Goal: Complete application form: Complete application form

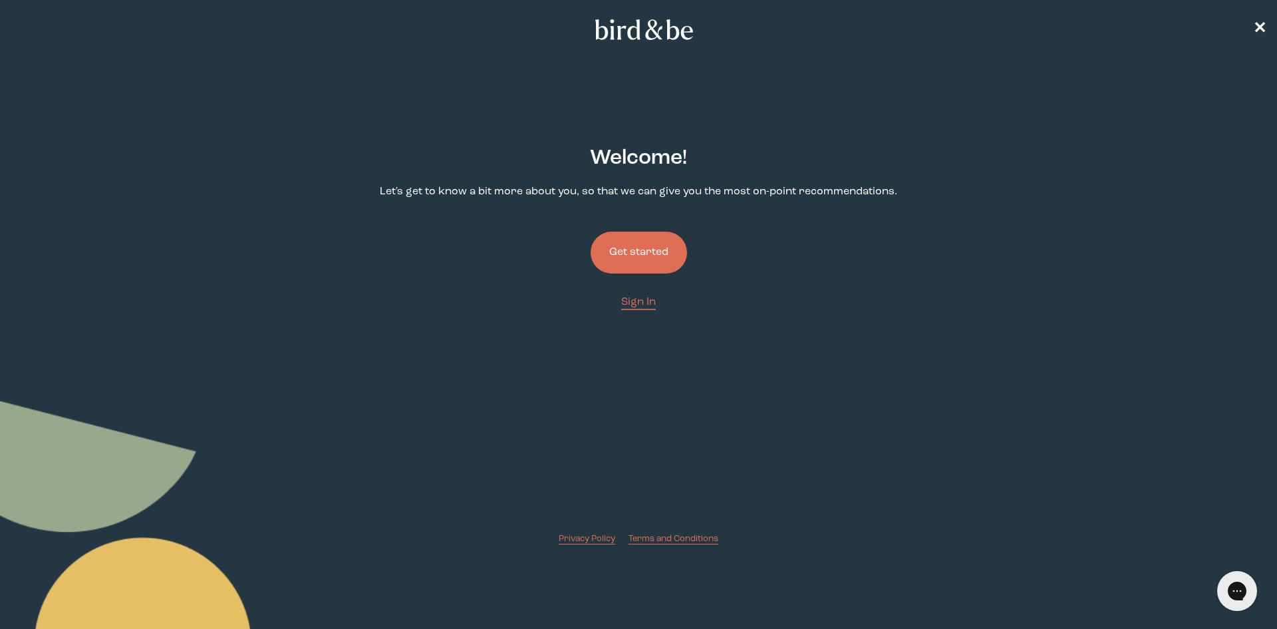
click at [640, 249] on button "Get started" at bounding box center [639, 252] width 96 height 42
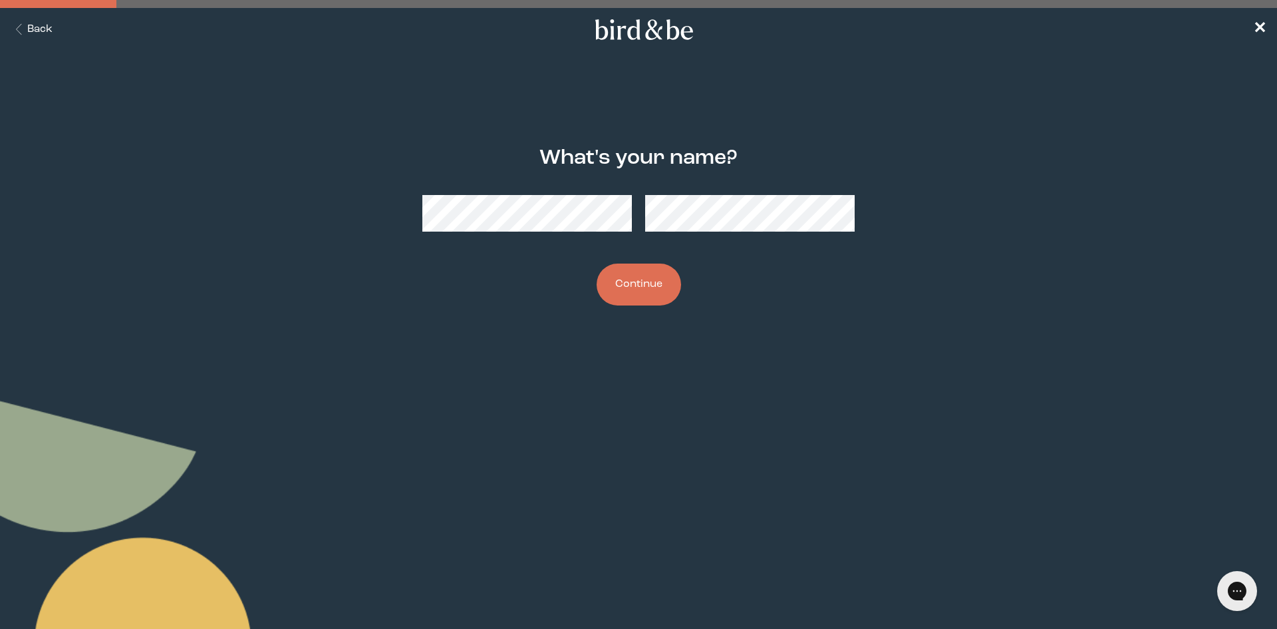
click at [739, 289] on div "What's your name? Continue" at bounding box center [638, 226] width 617 height 202
click at [639, 293] on button "Continue" at bounding box center [639, 284] width 84 height 42
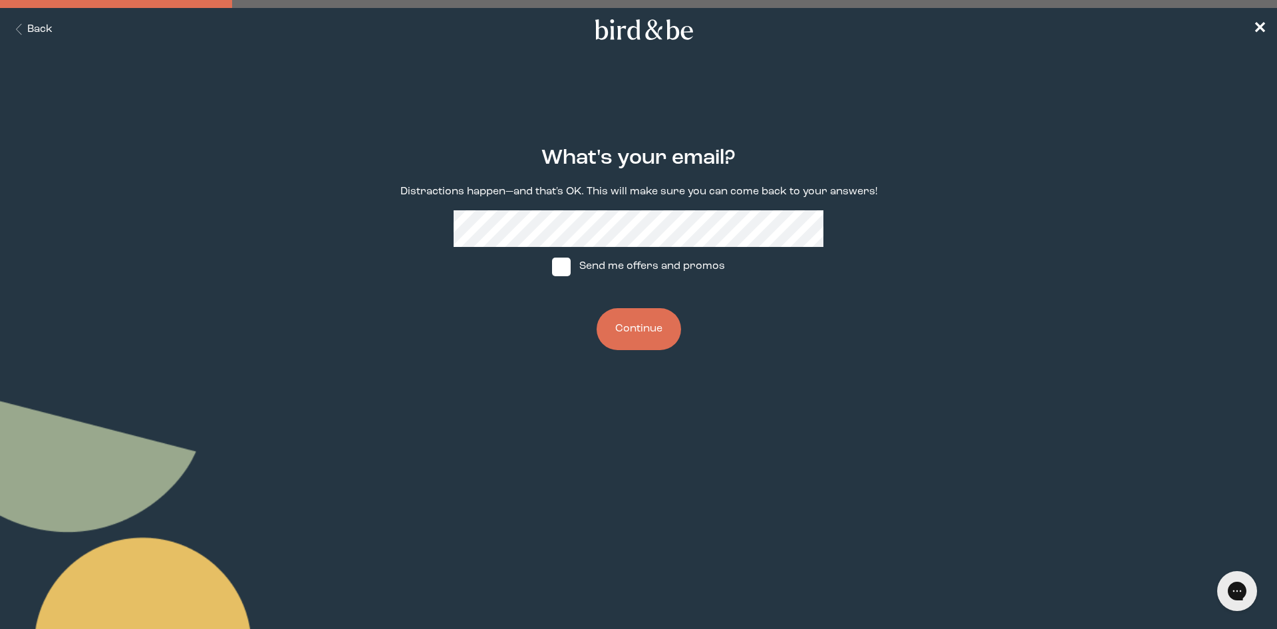
drag, startPoint x: 645, startPoint y: 338, endPoint x: 559, endPoint y: 319, distance: 87.9
click at [559, 319] on div "What's your email? Distractions happen—and that's OK. This will make sure you c…" at bounding box center [638, 248] width 617 height 246
click at [565, 272] on span at bounding box center [561, 266] width 19 height 19
click at [552, 267] on input "Send me offers and promos" at bounding box center [551, 266] width 1 height 1
checkbox input "true"
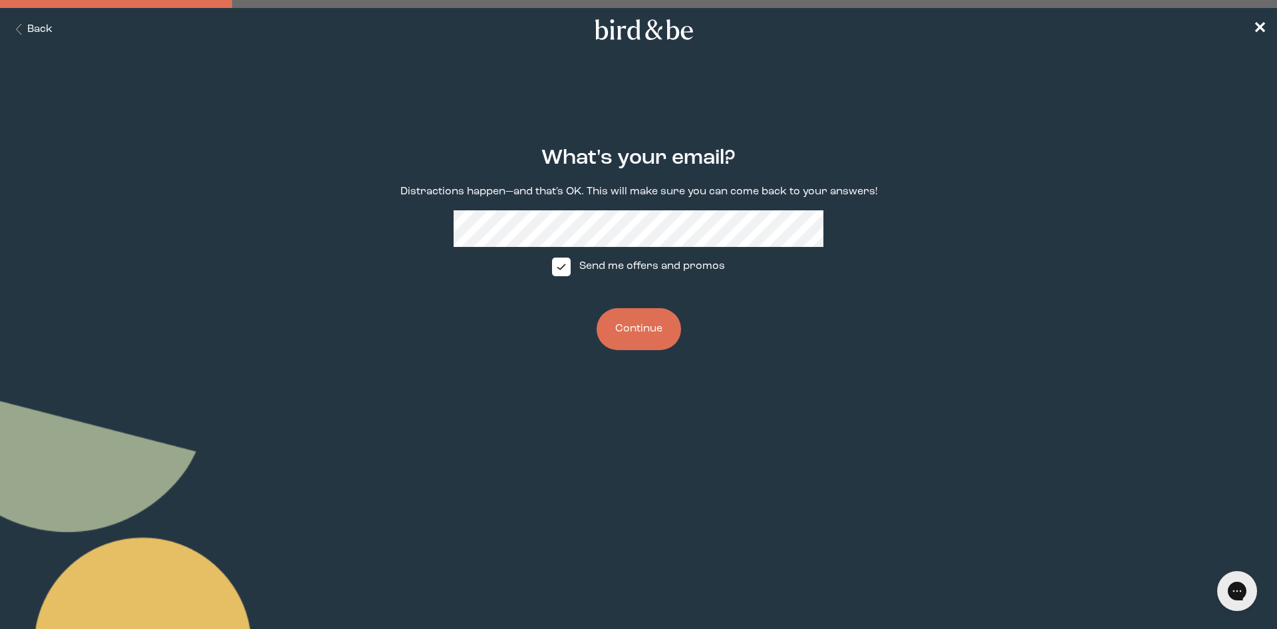
click at [633, 323] on button "Continue" at bounding box center [639, 329] width 84 height 42
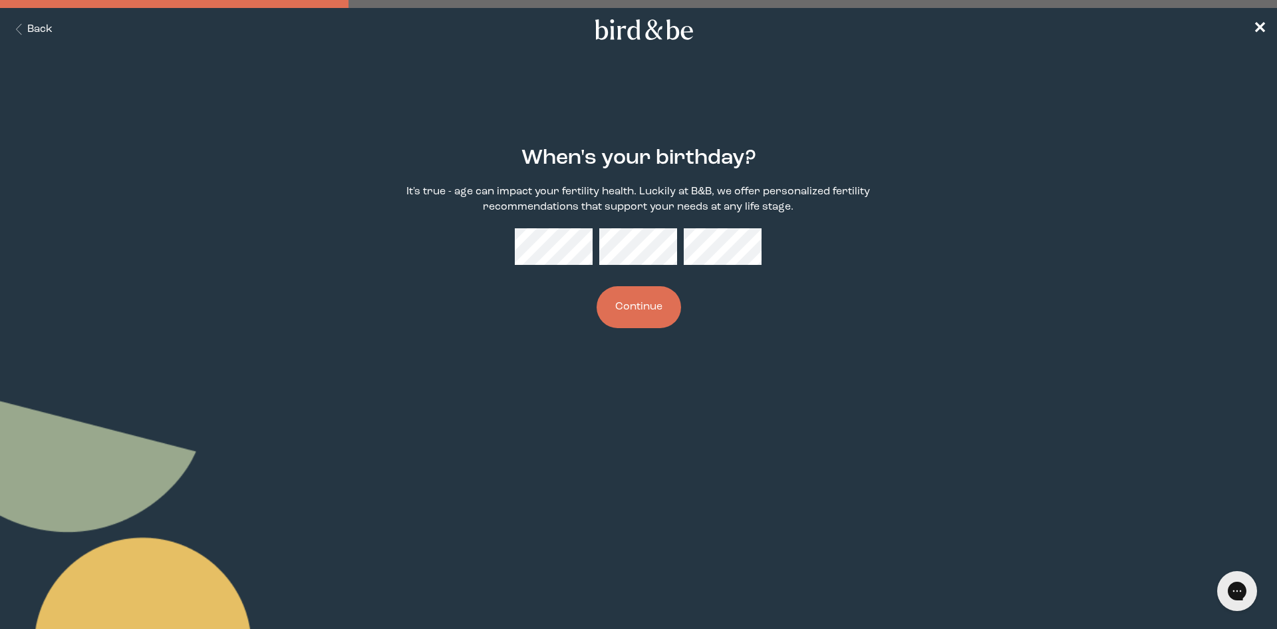
click at [629, 304] on button "Continue" at bounding box center [639, 307] width 84 height 42
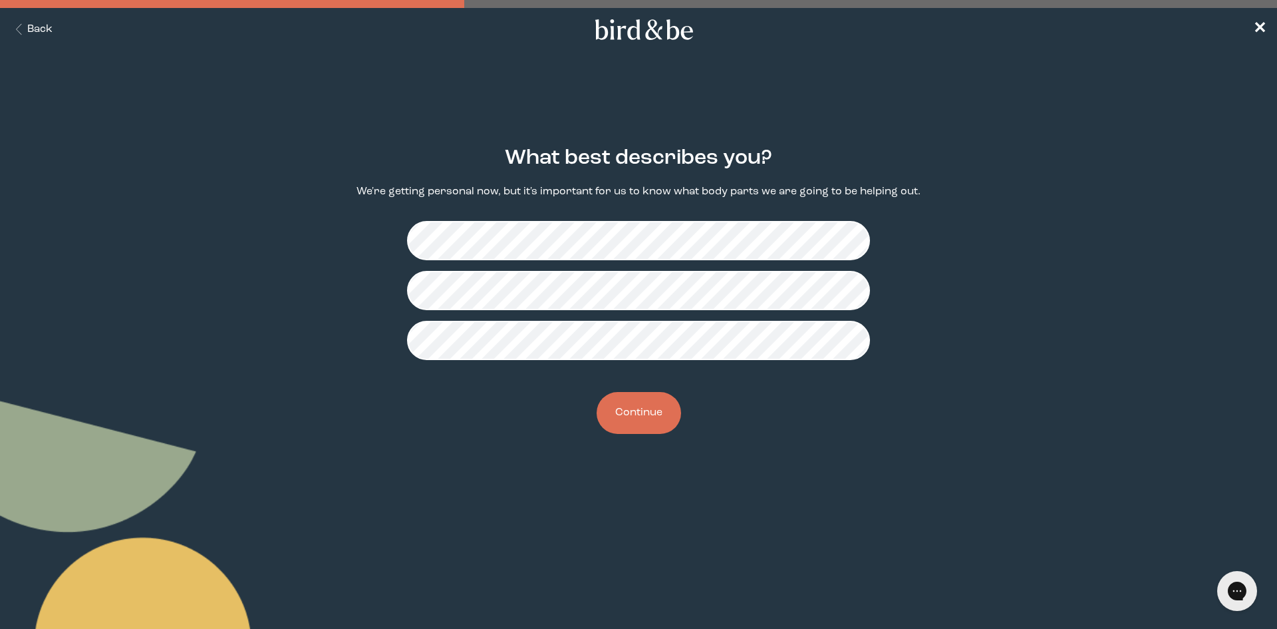
click at [653, 393] on button "Continue" at bounding box center [639, 413] width 84 height 42
click at [655, 416] on button "Continue" at bounding box center [639, 413] width 84 height 42
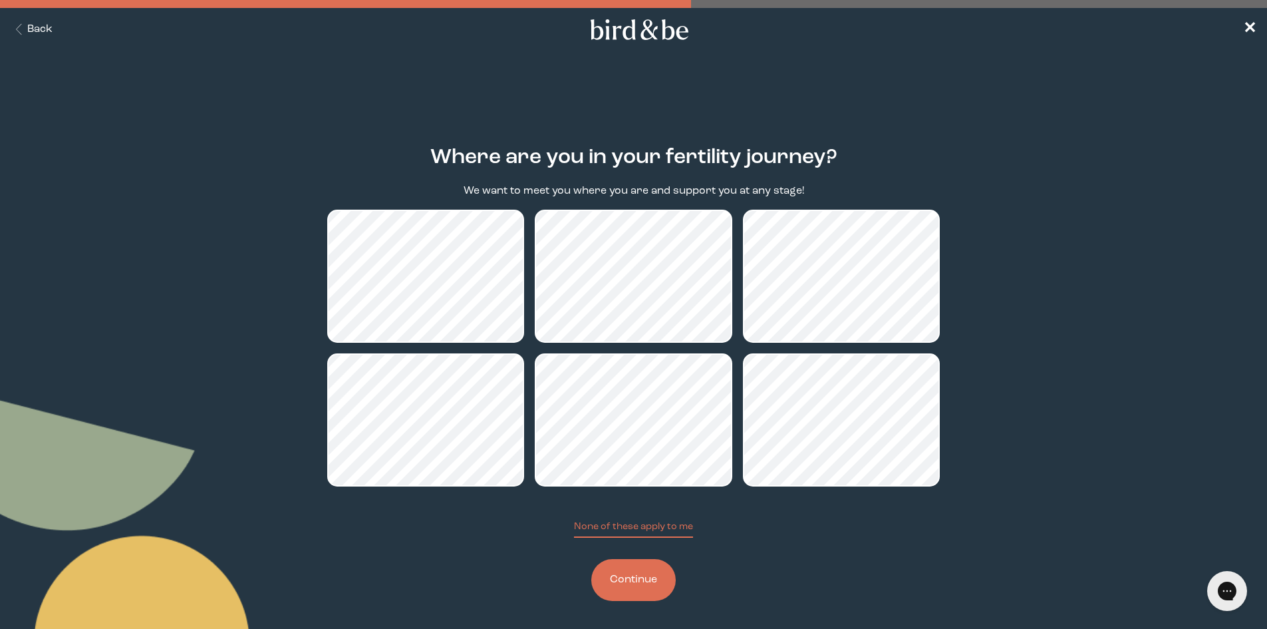
click at [643, 567] on button "Continue" at bounding box center [633, 580] width 84 height 42
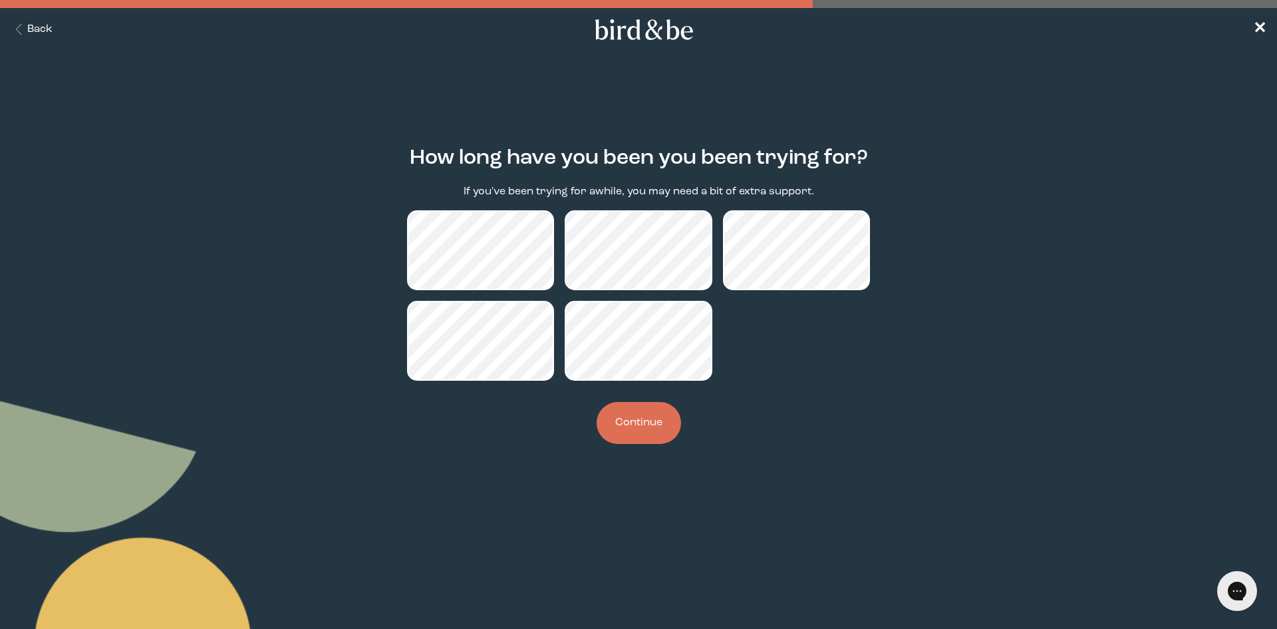
click at [623, 430] on button "Continue" at bounding box center [639, 423] width 84 height 42
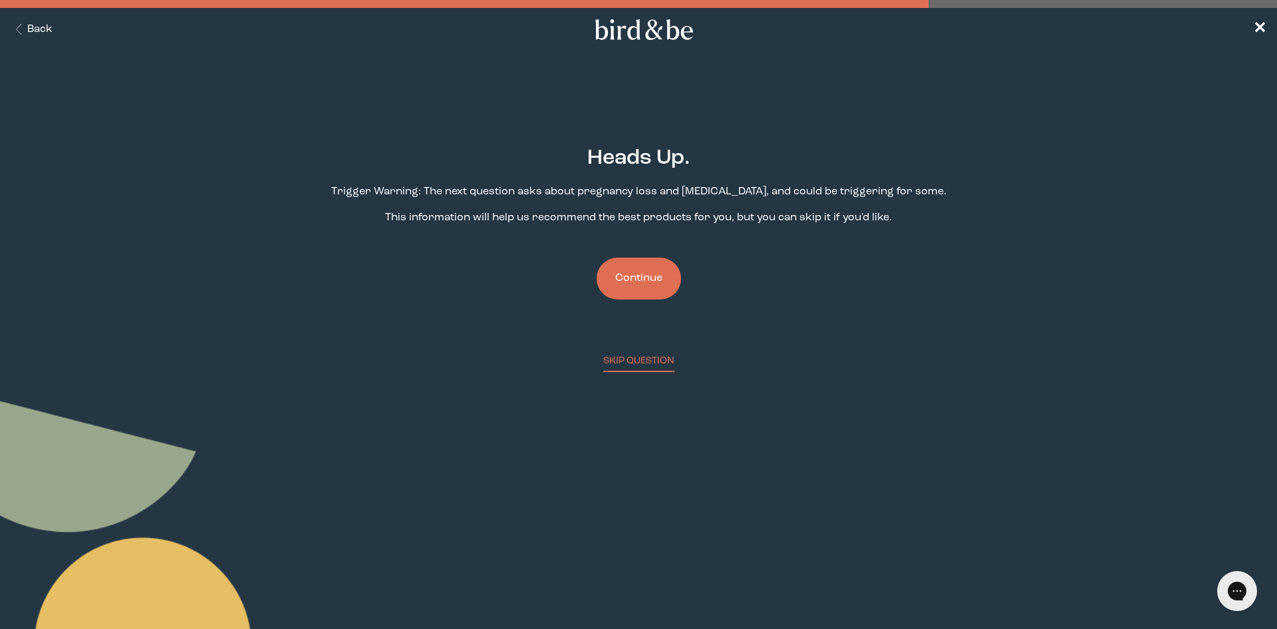
click at [627, 281] on button "Continue" at bounding box center [639, 278] width 84 height 42
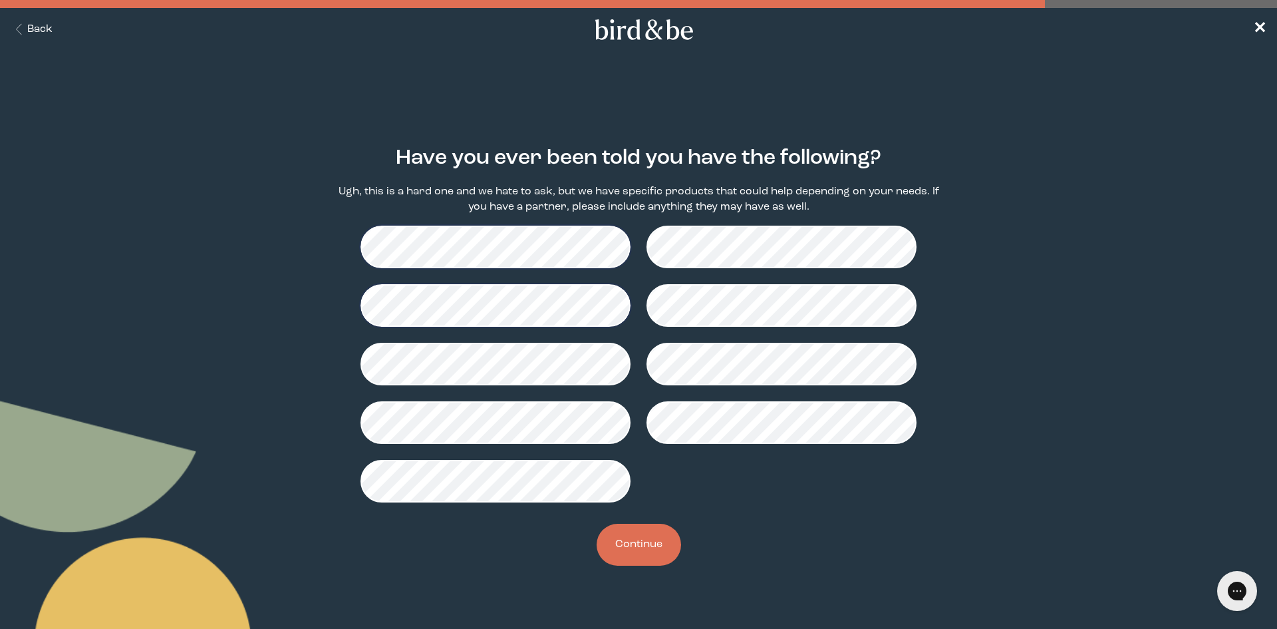
click at [650, 537] on button "Continue" at bounding box center [639, 544] width 84 height 42
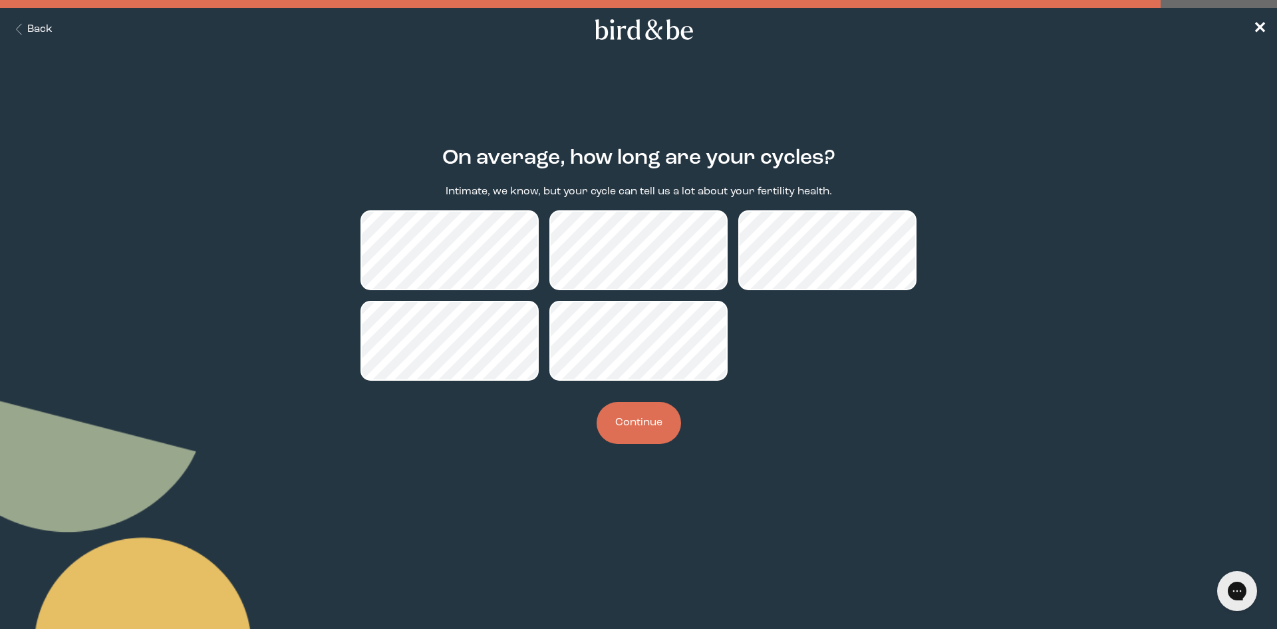
click at [649, 431] on button "Continue" at bounding box center [639, 423] width 84 height 42
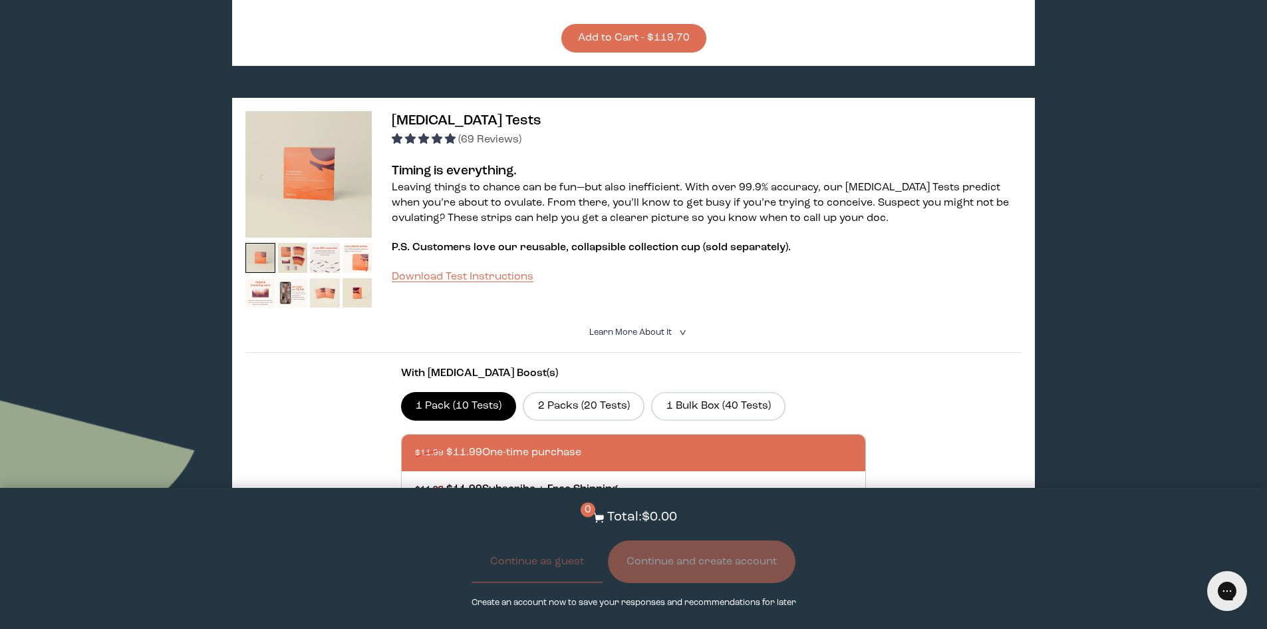
scroll to position [668, 0]
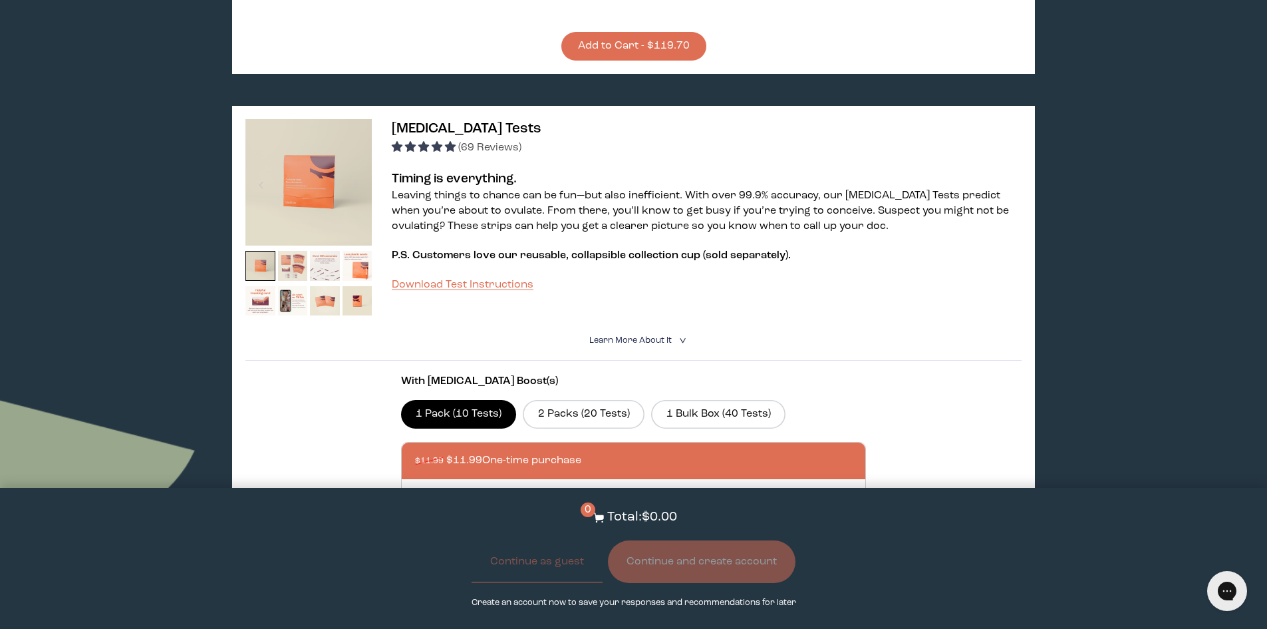
click at [298, 251] on img at bounding box center [293, 266] width 30 height 30
click at [329, 251] on img at bounding box center [325, 266] width 30 height 30
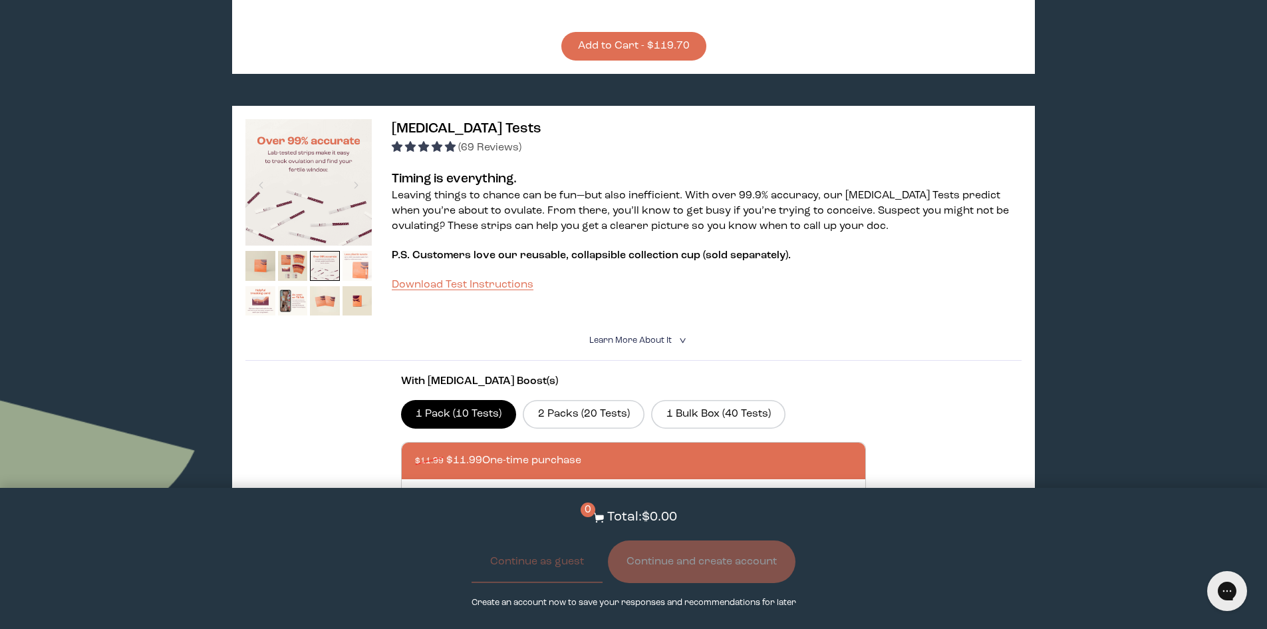
click at [355, 252] on img at bounding box center [358, 266] width 30 height 30
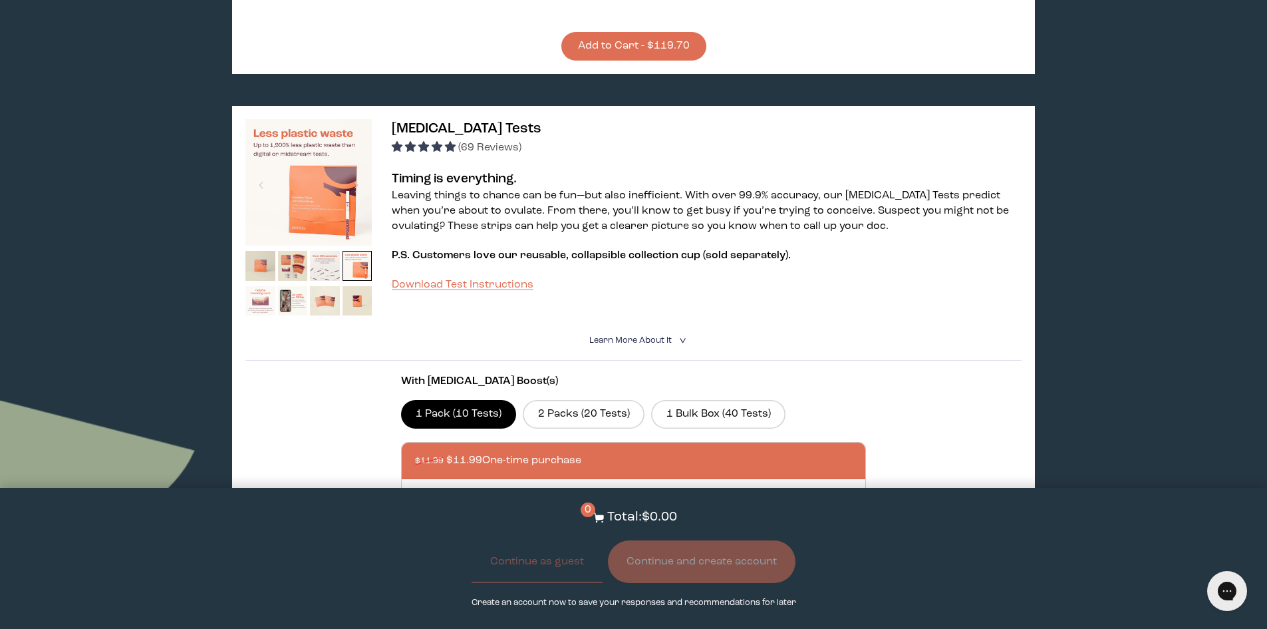
click at [267, 286] on img at bounding box center [260, 301] width 30 height 30
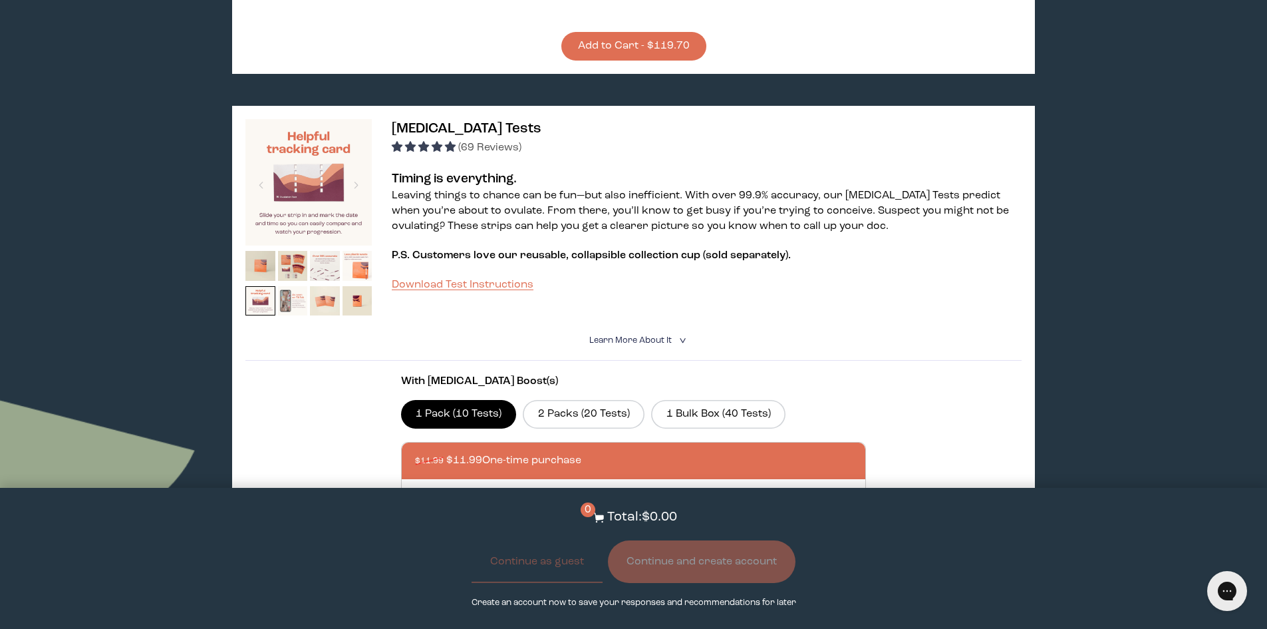
click at [283, 286] on img at bounding box center [293, 301] width 30 height 30
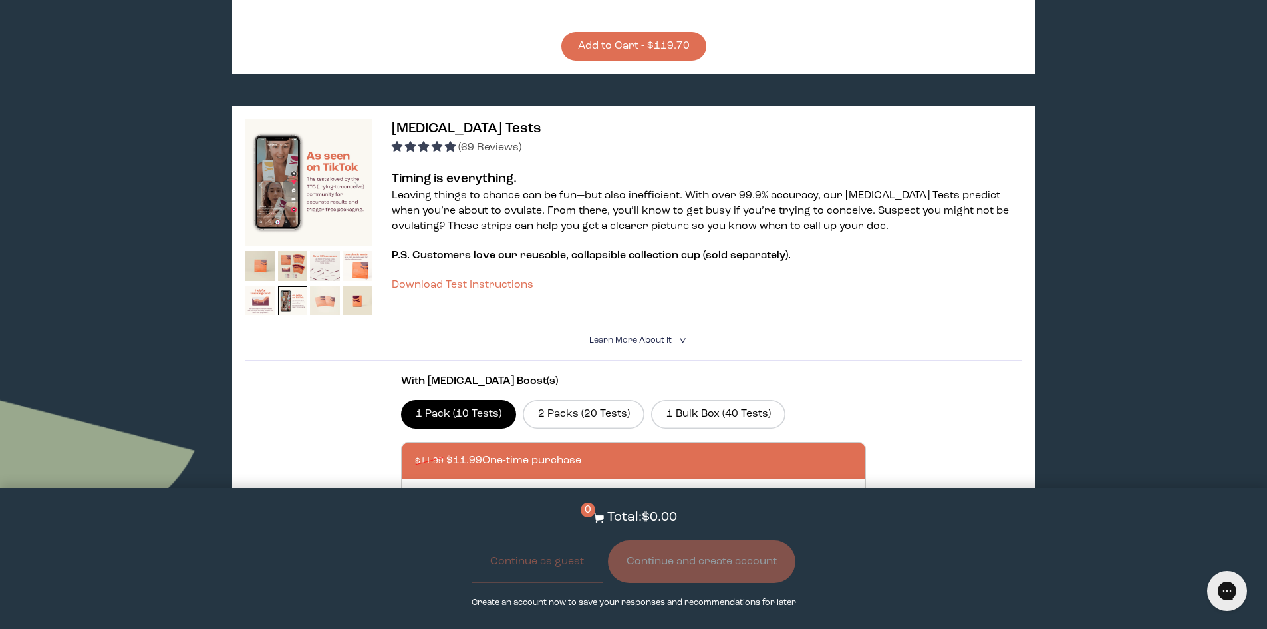
click at [333, 286] on img at bounding box center [325, 301] width 30 height 30
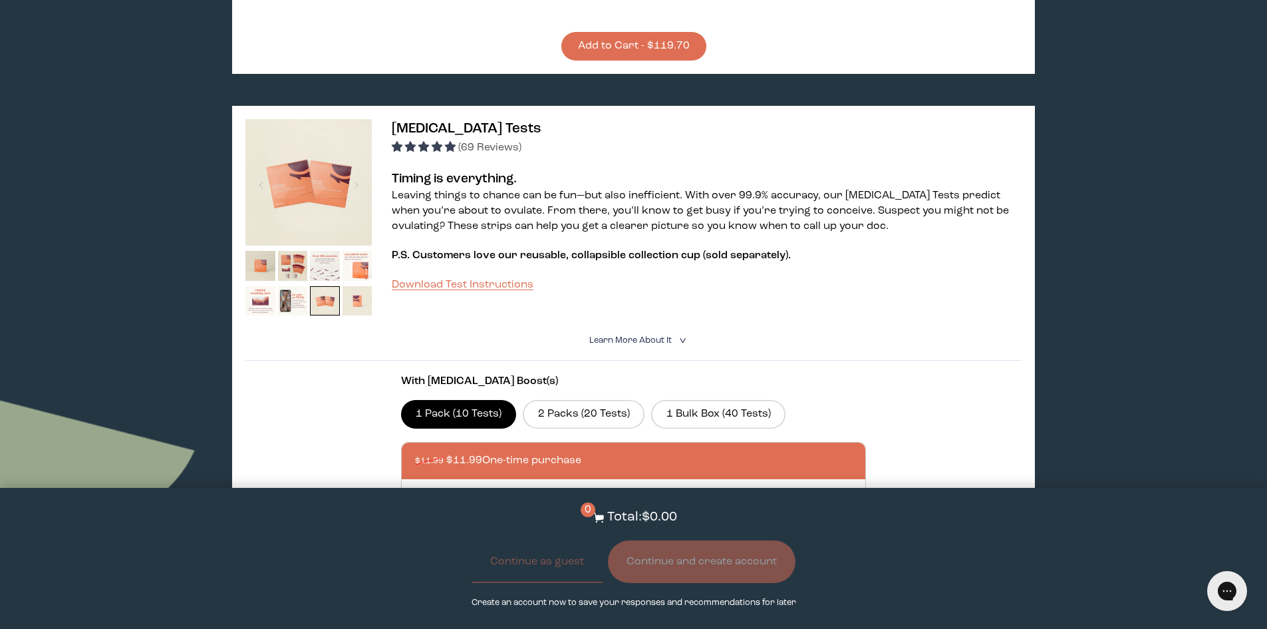
click at [370, 286] on img at bounding box center [358, 301] width 30 height 30
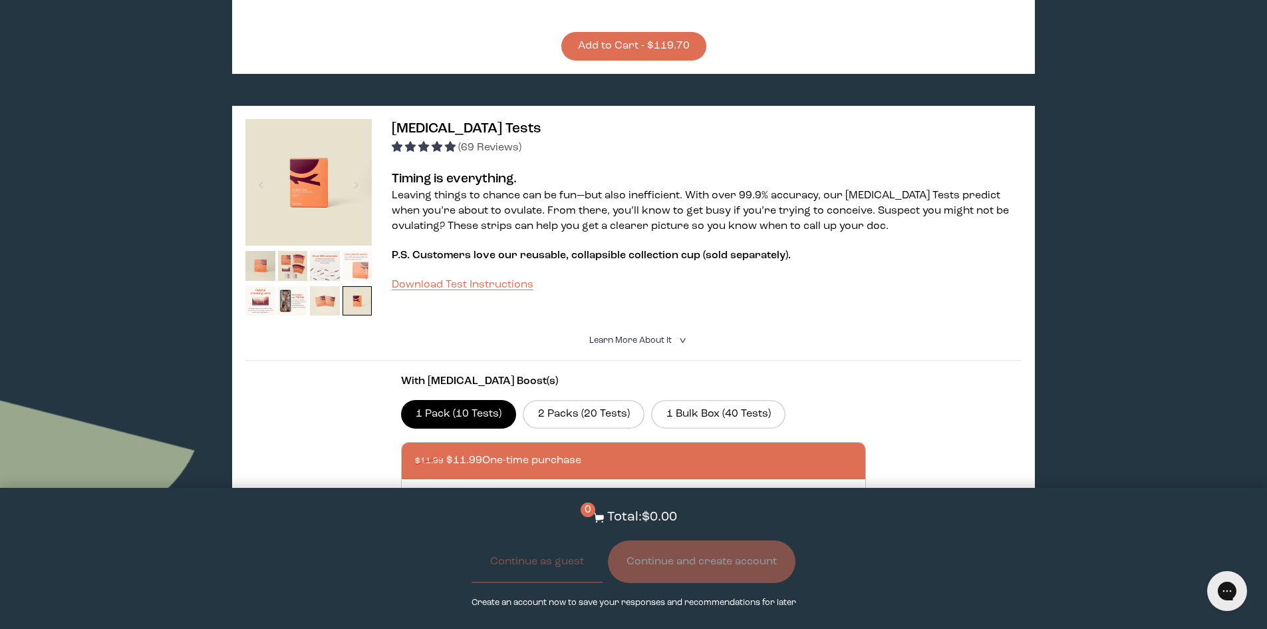
click at [356, 253] on img at bounding box center [358, 266] width 30 height 30
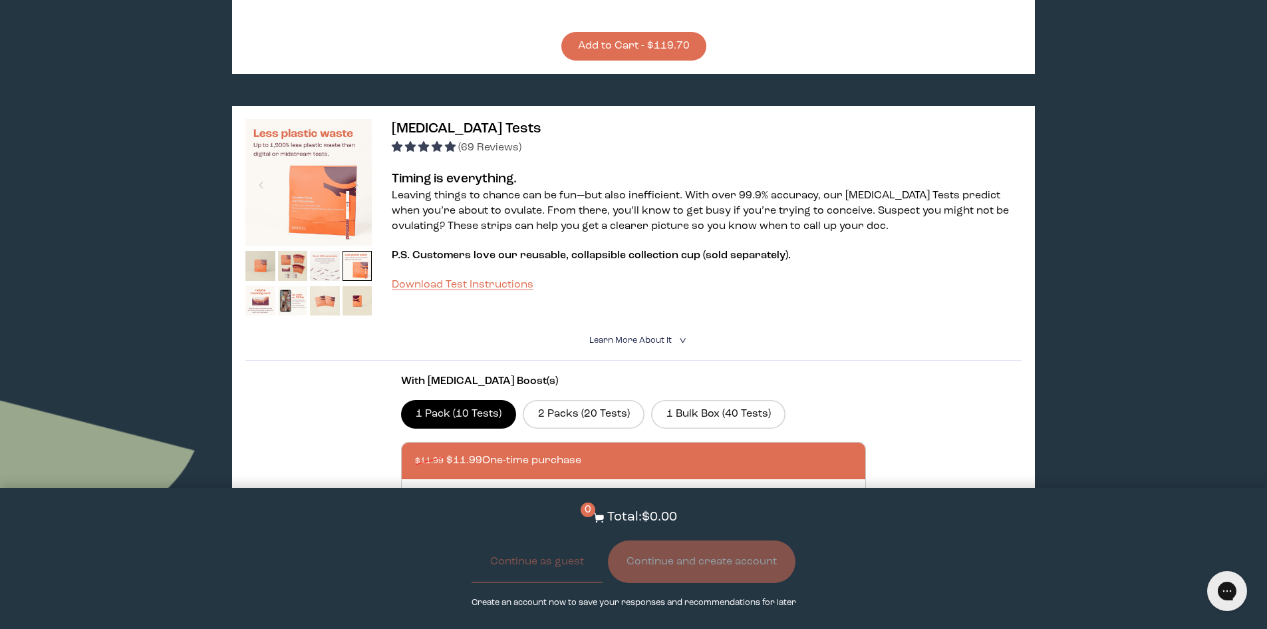
click at [324, 251] on img at bounding box center [325, 266] width 30 height 30
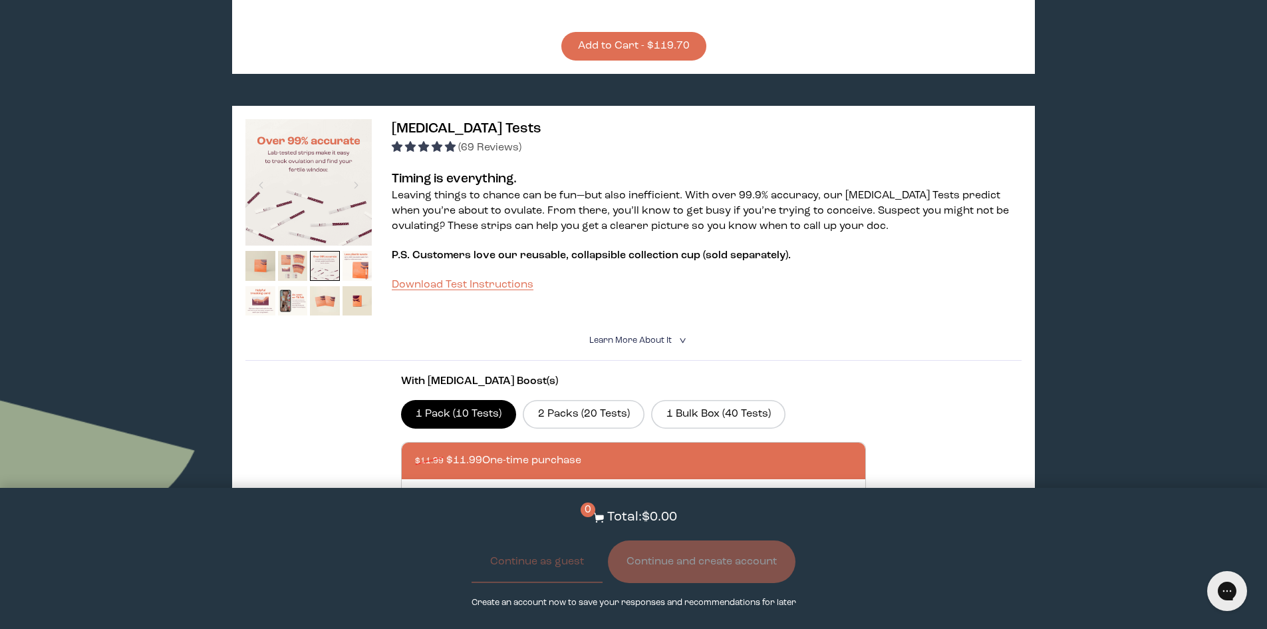
click at [301, 251] on img at bounding box center [293, 266] width 30 height 30
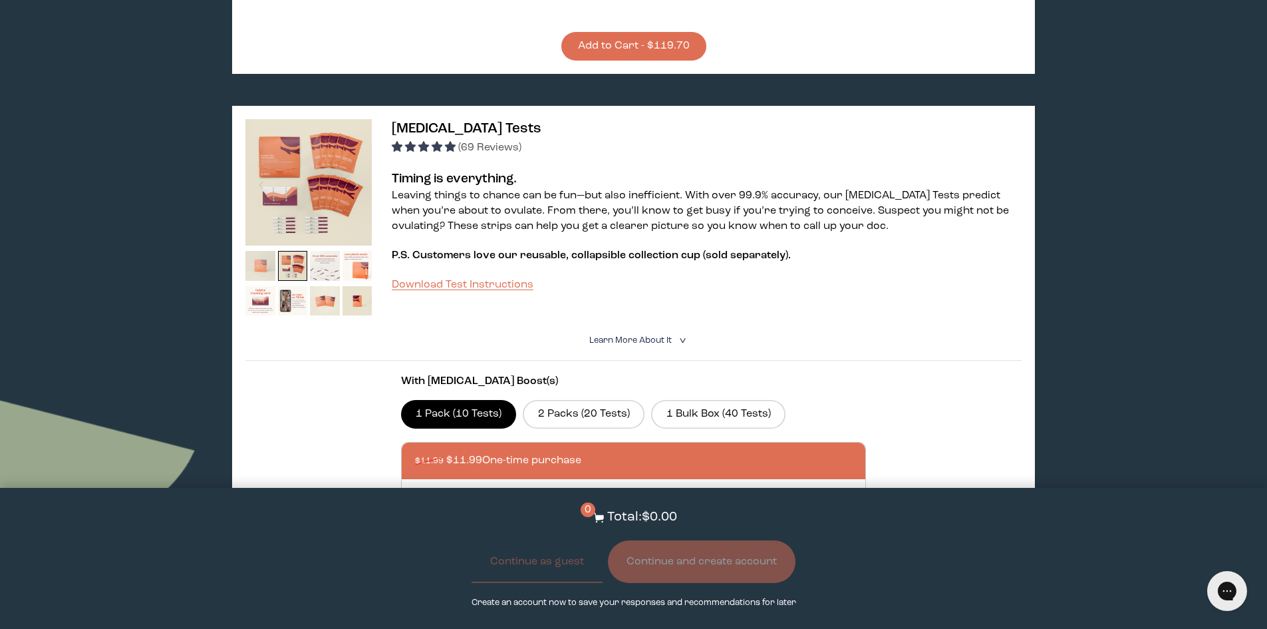
click at [263, 251] on img at bounding box center [260, 266] width 30 height 30
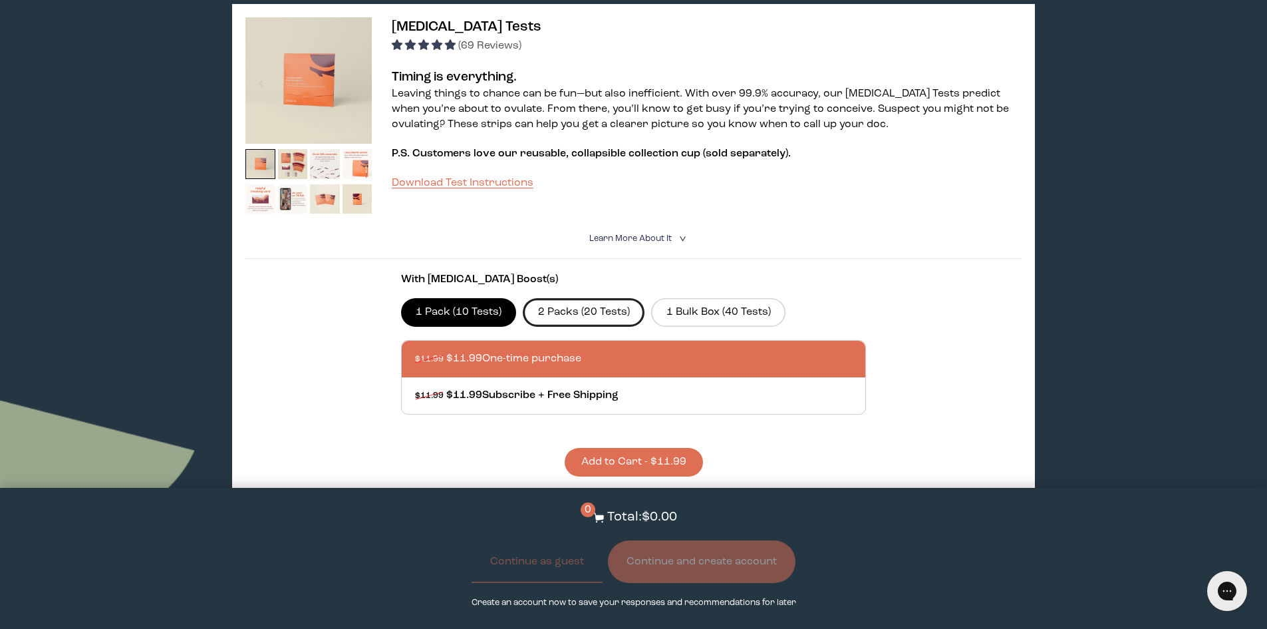
scroll to position [770, 0]
click at [551, 297] on label "2 Packs (20 Tests)" at bounding box center [584, 311] width 122 height 28
click at [0, 0] on input "2 Packs (20 Tests)" at bounding box center [0, 0] width 0 height 0
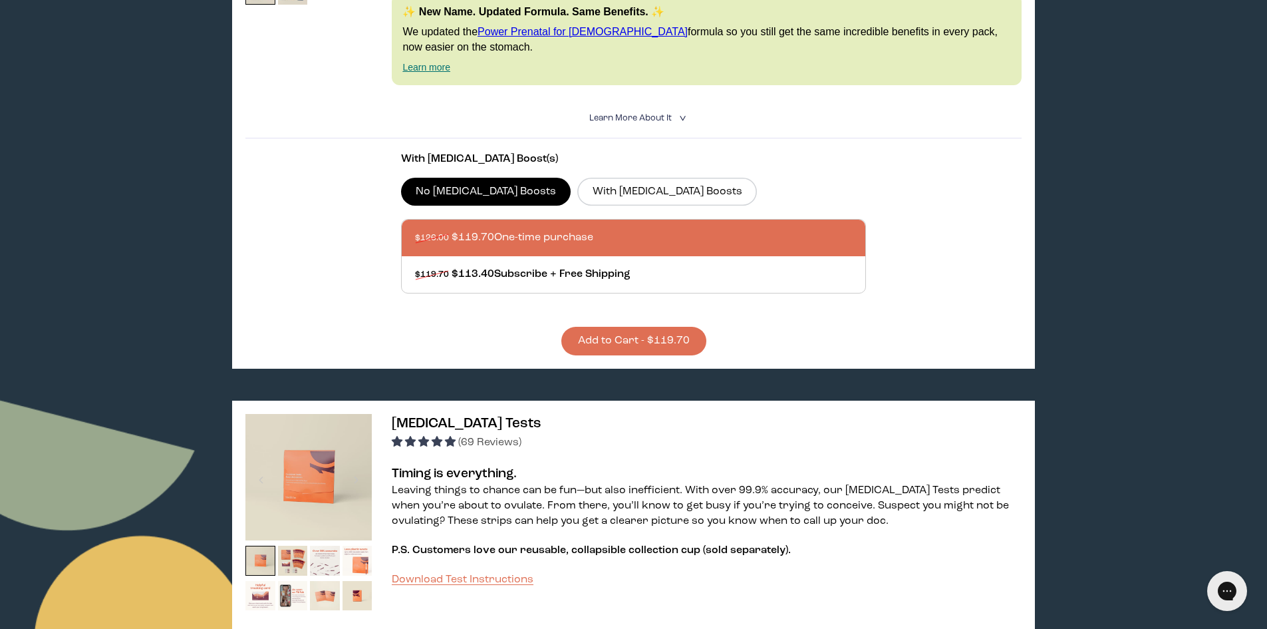
scroll to position [0, 0]
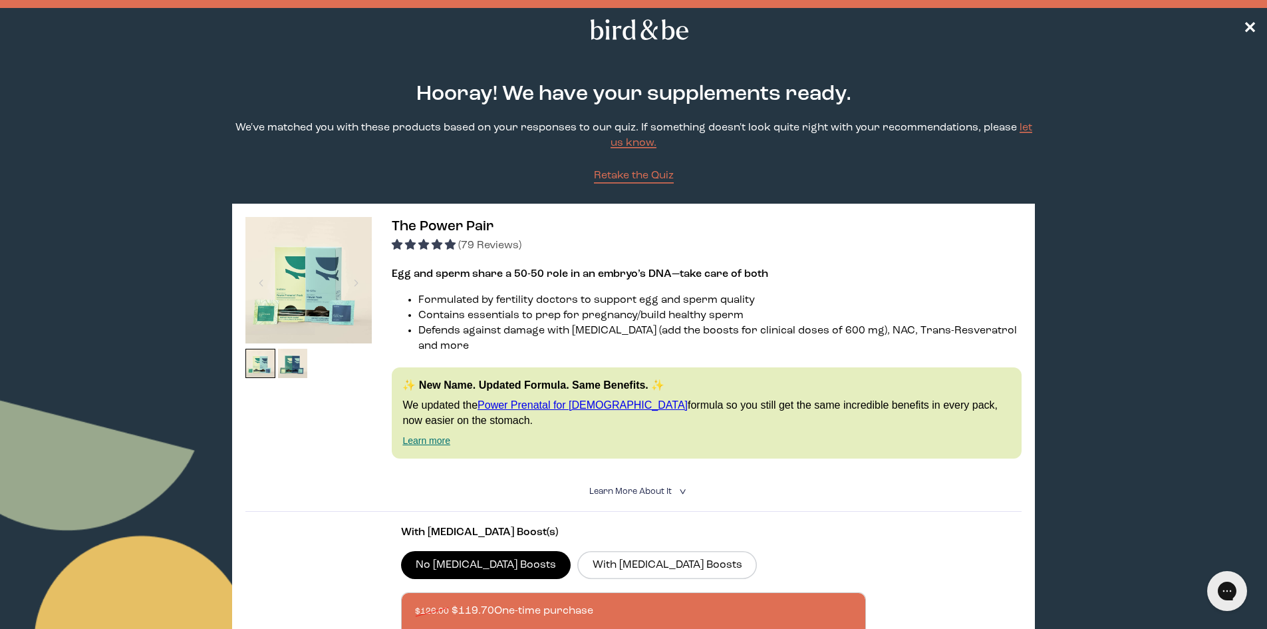
click at [616, 35] on icon at bounding box center [639, 29] width 104 height 21
